Goal: Transaction & Acquisition: Subscribe to service/newsletter

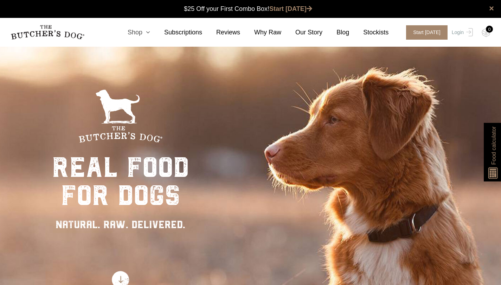
click at [150, 34] on icon at bounding box center [146, 32] width 8 height 6
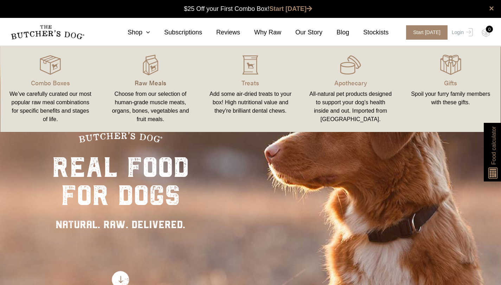
click at [160, 83] on p "Raw Meals" at bounding box center [150, 82] width 83 height 9
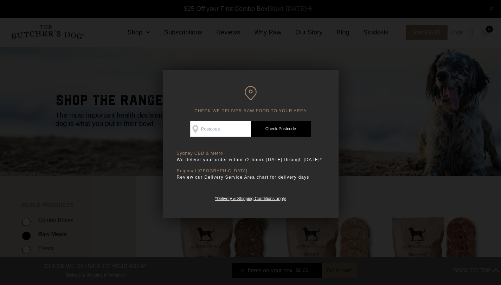
click at [214, 135] on input "Check Availability At" at bounding box center [220, 129] width 60 height 16
type input "2050"
click at [278, 128] on link "Check Postcode" at bounding box center [281, 129] width 60 height 16
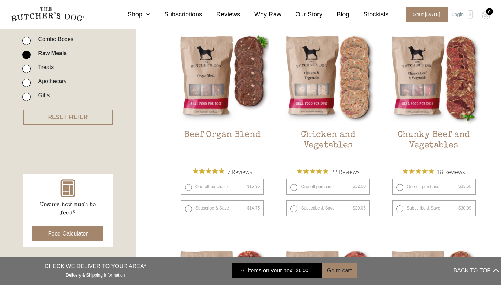
scroll to position [183, 0]
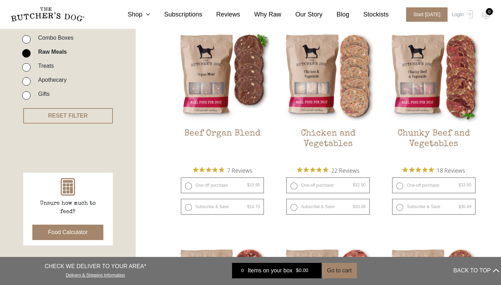
click at [28, 35] on input "Combo Boxes" at bounding box center [26, 39] width 8 height 8
checkbox input "true"
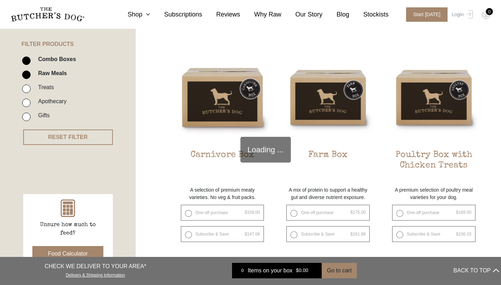
scroll to position [159, 0]
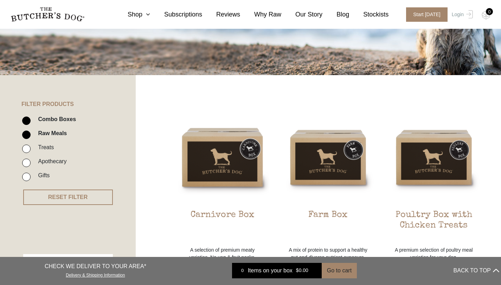
scroll to position [103, 0]
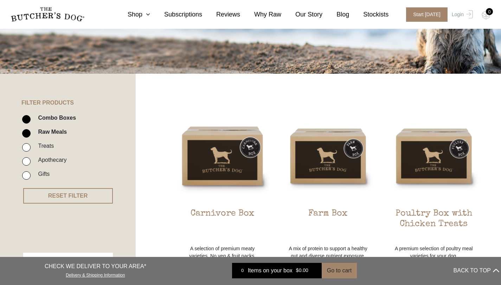
click at [28, 119] on input "Combo Boxes" at bounding box center [26, 119] width 8 height 8
checkbox input "false"
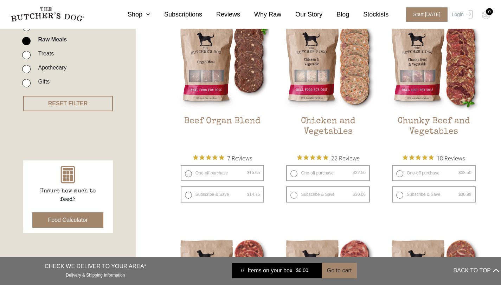
scroll to position [201, 0]
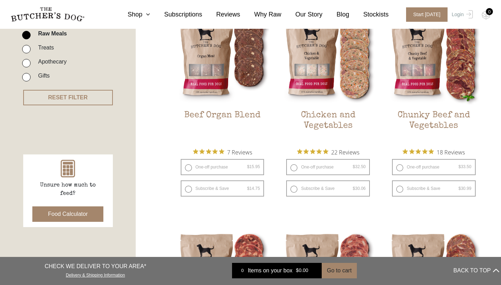
click at [82, 212] on button "Food Calculator" at bounding box center [67, 214] width 71 height 15
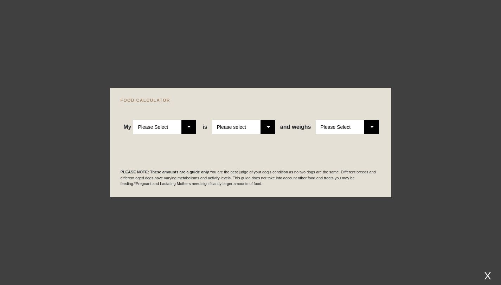
click at [190, 127] on select "Please Select Adult Dog Puppy" at bounding box center [164, 127] width 63 height 14
select select "adult"
click at [268, 128] on select "Please select a healthy weight overweight" at bounding box center [243, 127] width 63 height 14
select select "00"
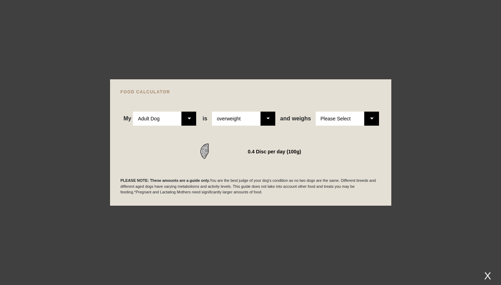
click at [349, 121] on select "Please Select 1kg 2kg 3kg 4kg 5kg 6kg 7kg 8kg 9kg 10kg 11kg 12kg 13kg 14kg 15kg…" at bounding box center [347, 119] width 63 height 14
select select "23"
click at [267, 118] on select "Please select a healthy weight overweight" at bounding box center [243, 119] width 63 height 14
select select "0"
click at [486, 277] on div "X" at bounding box center [487, 276] width 13 height 12
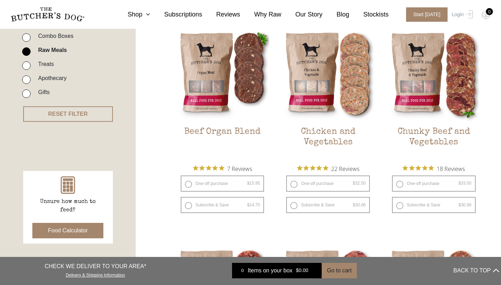
scroll to position [178, 0]
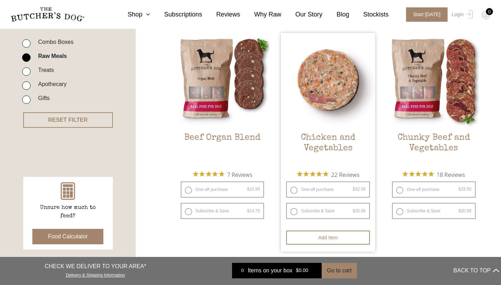
click at [298, 209] on label "Subscribe & Save $ 32.50 Original price was: $32.50. $ 30.06 Current price is: …" at bounding box center [328, 211] width 84 height 16
radio input "true"
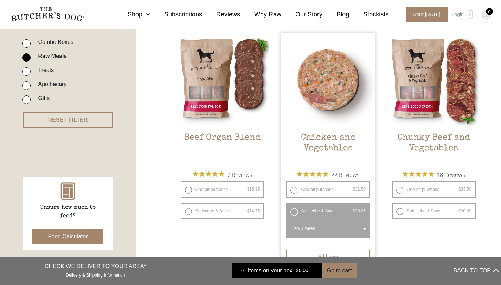
click at [296, 208] on label "Subscribe & Save $ 32.50 Original price was: $32.50. $ 30.06 Current price is: …" at bounding box center [328, 211] width 84 height 16
click at [295, 213] on label "Subscribe & Save $ 32.50 Original price was: $32.50. $ 30.06 Current price is: …" at bounding box center [328, 211] width 84 height 16
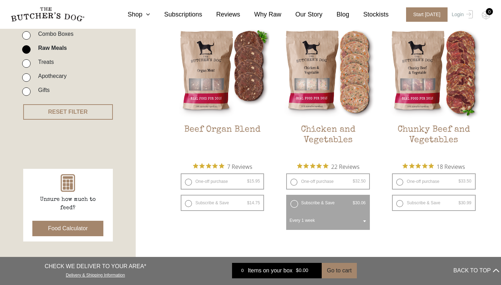
scroll to position [187, 0]
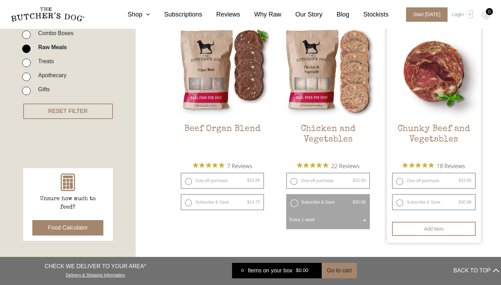
click at [468, 200] on bdi "$ 30.99" at bounding box center [464, 202] width 13 height 5
radio input "true"
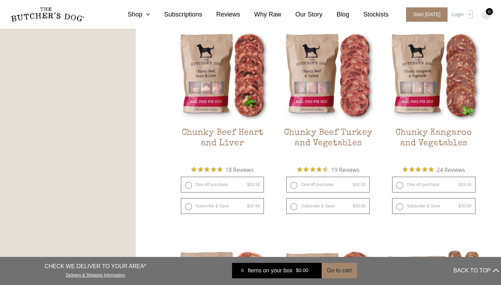
scroll to position [421, 0]
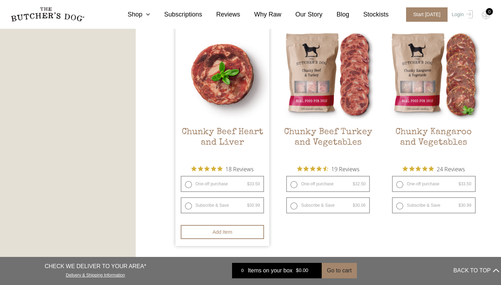
click at [257, 203] on bdi "$ 30.99" at bounding box center [253, 205] width 13 height 5
radio input "true"
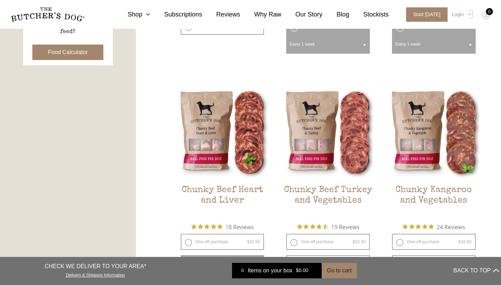
scroll to position [402, 0]
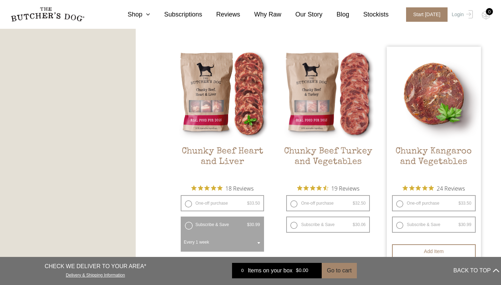
click at [464, 223] on bdi "$ 30.99" at bounding box center [464, 224] width 13 height 5
radio input "true"
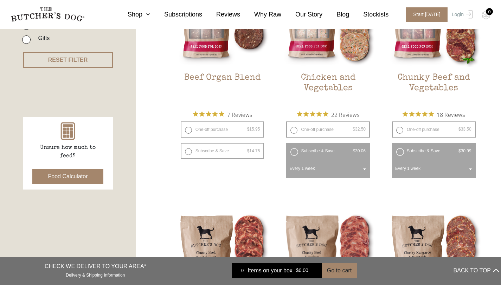
scroll to position [236, 0]
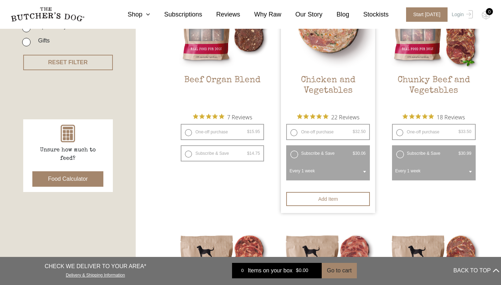
click at [309, 154] on label "Subscribe & Save $ 32.50 Original price was: $32.50. $ 30.06 Current price is: …" at bounding box center [328, 153] width 84 height 16
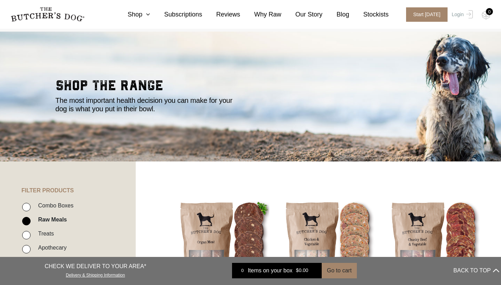
scroll to position [0, 0]
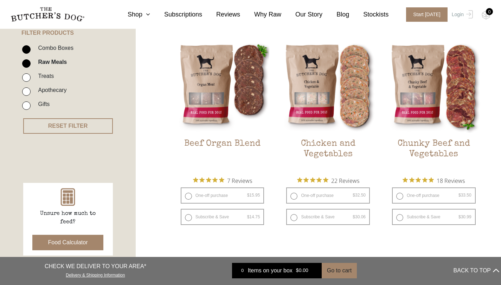
scroll to position [183, 0]
